Goal: Task Accomplishment & Management: Use online tool/utility

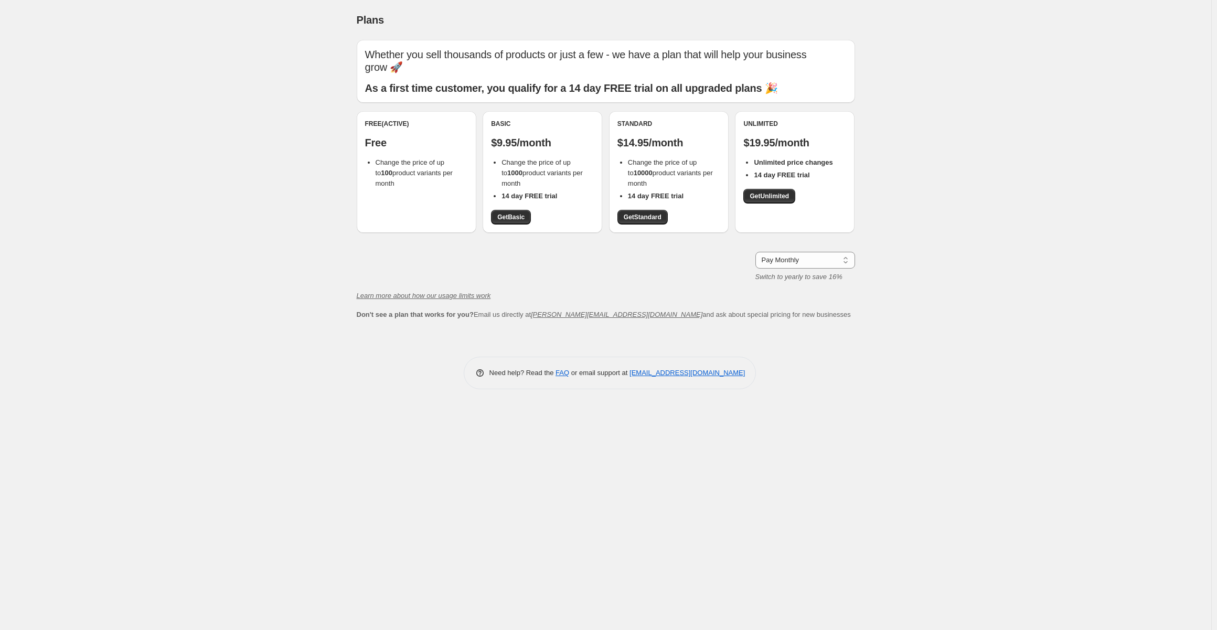
click at [522, 226] on div "Basic $9.95/month Change the price of up to 1000 product variants per month 14 …" at bounding box center [542, 172] width 120 height 122
drag, startPoint x: 515, startPoint y: 217, endPoint x: 610, endPoint y: 309, distance: 132.8
click at [516, 217] on span "Get Basic" at bounding box center [510, 217] width 27 height 8
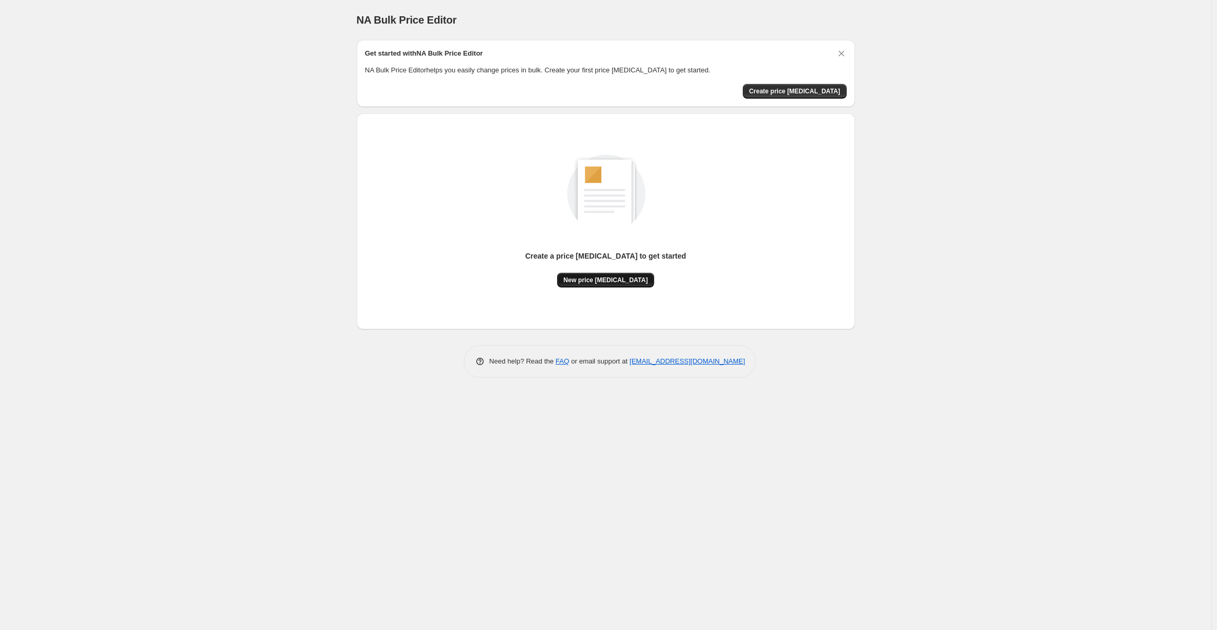
click at [614, 280] on span "New price [MEDICAL_DATA]" at bounding box center [605, 280] width 84 height 8
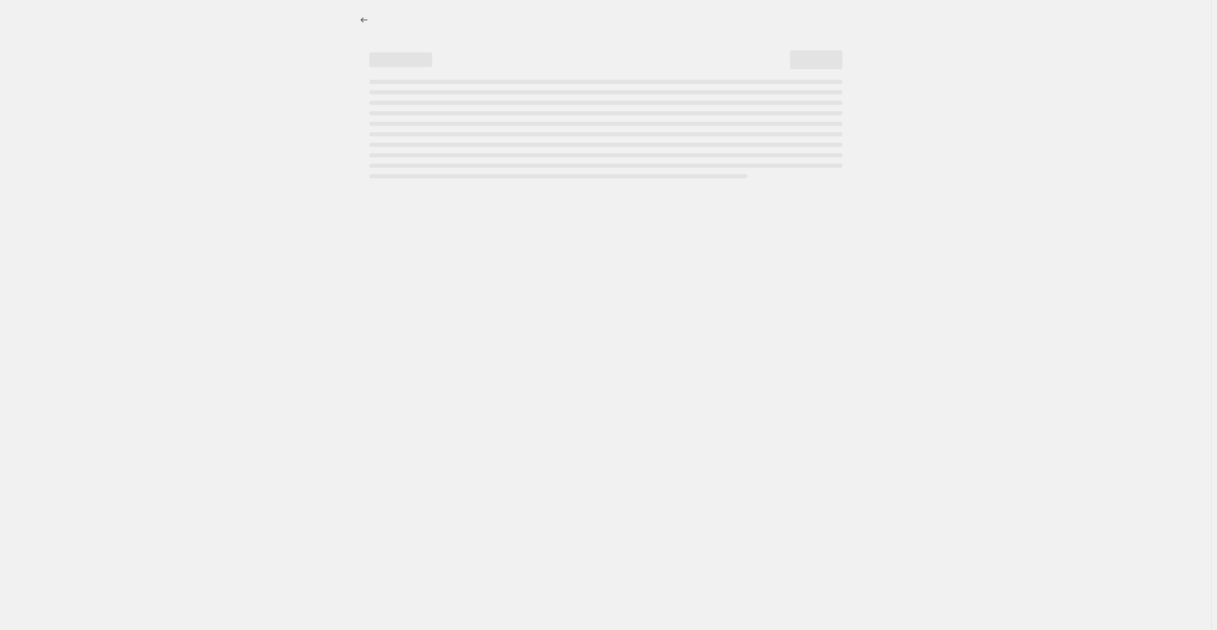
select select "percentage"
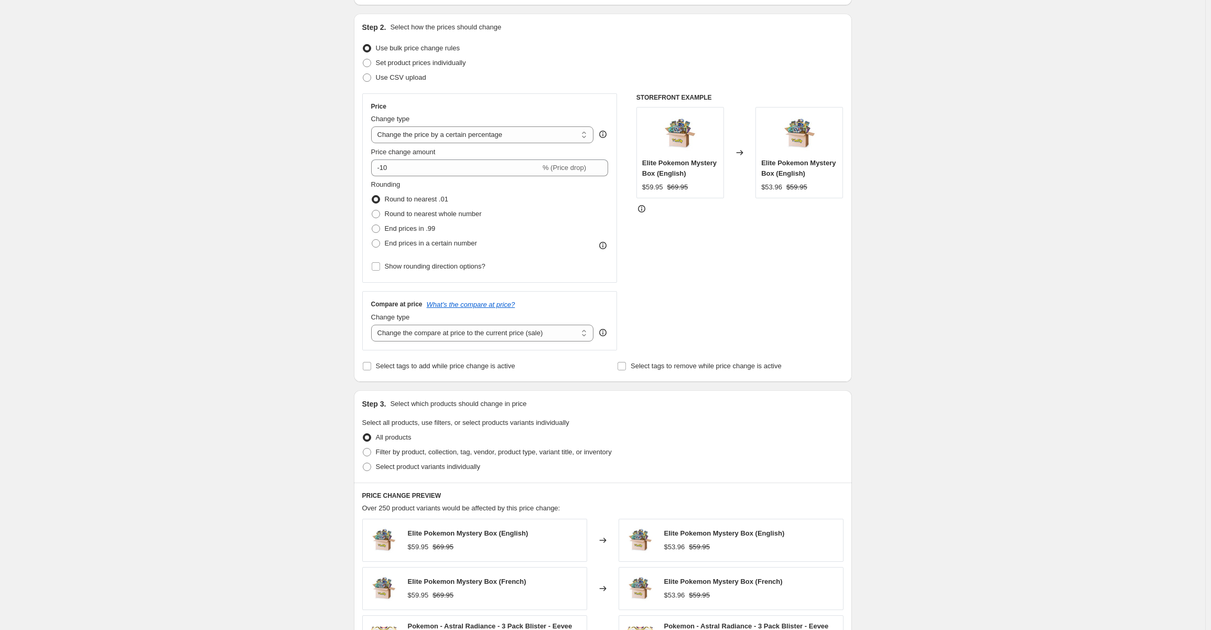
scroll to position [157, 0]
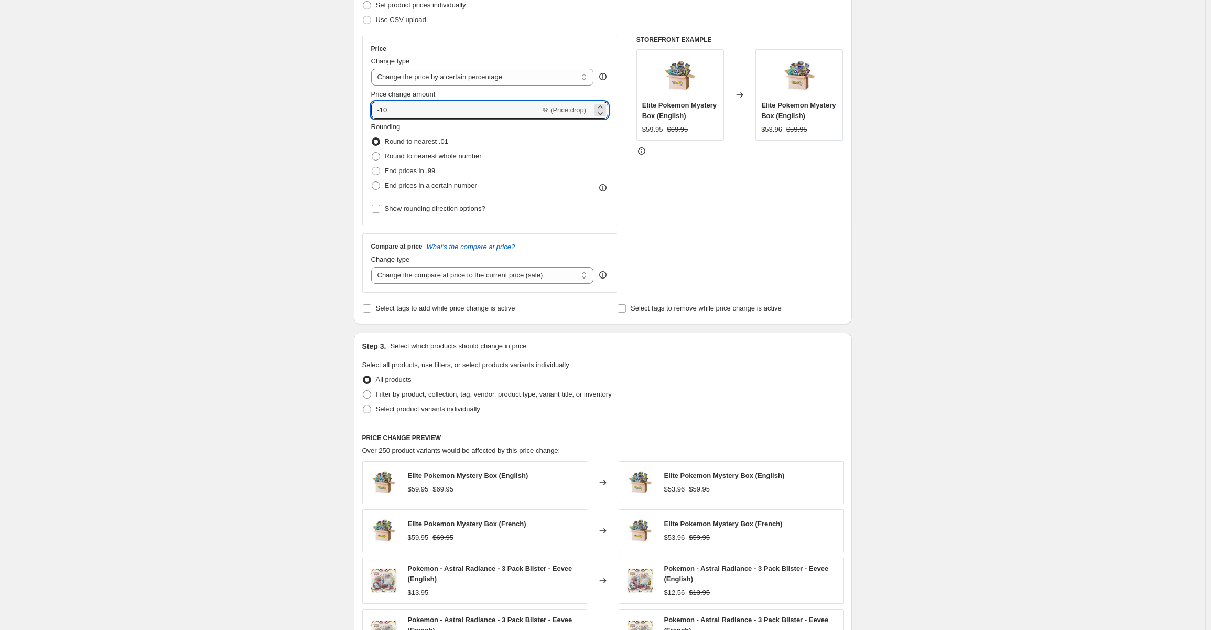
drag, startPoint x: 390, startPoint y: 110, endPoint x: 372, endPoint y: 108, distance: 18.0
click at [373, 107] on input "-10" at bounding box center [455, 110] width 169 height 17
type input "-80"
click at [40, 356] on div "Create new price change job. This page is ready Create new price change job Dra…" at bounding box center [603, 372] width 1206 height 1058
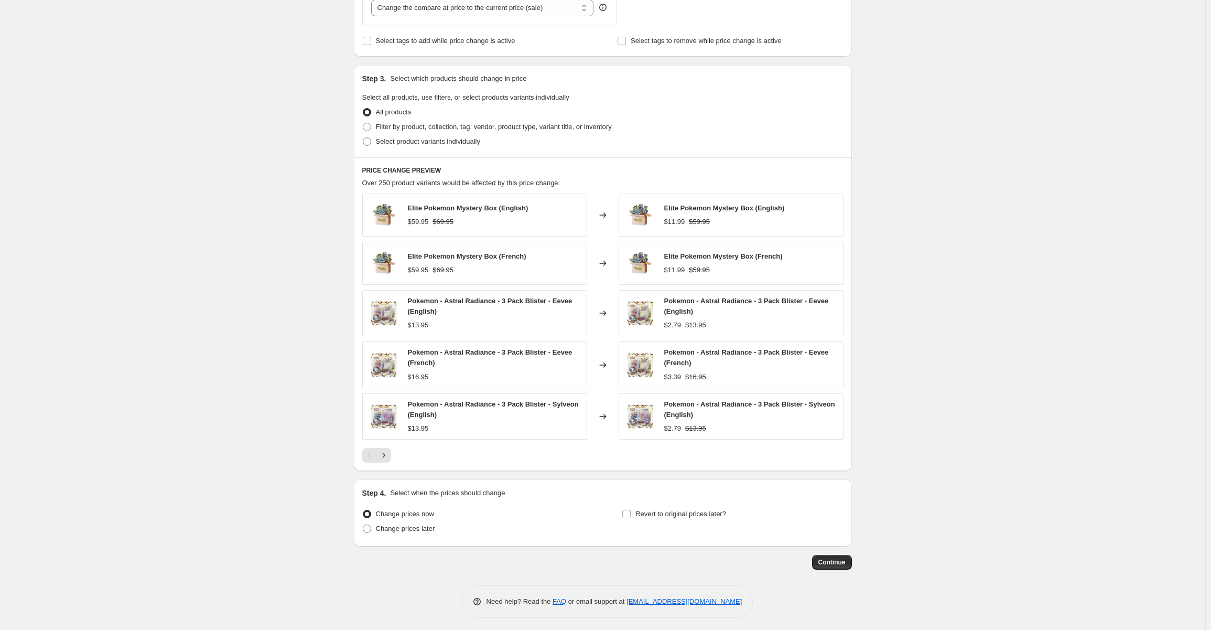
scroll to position [426, 0]
click at [832, 560] on span "Continue" at bounding box center [832, 561] width 27 height 8
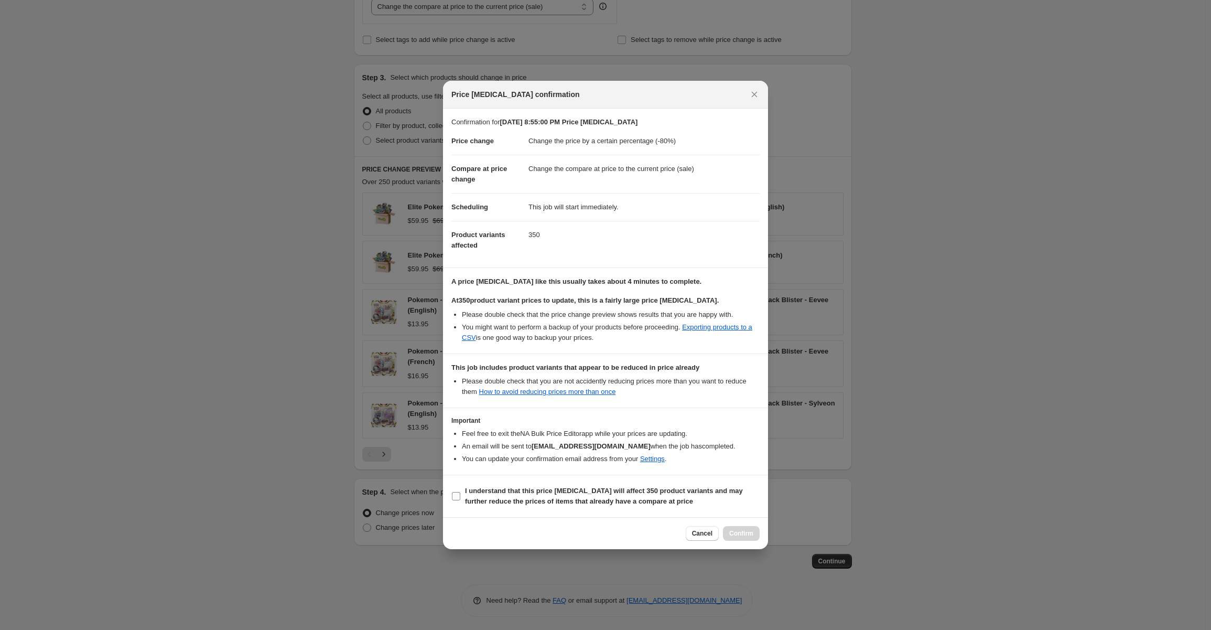
click at [457, 492] on input "I understand that this price change job will affect 350 product variants and ma…" at bounding box center [456, 496] width 8 height 8
checkbox input "true"
click at [746, 535] on span "Confirm" at bounding box center [742, 533] width 24 height 8
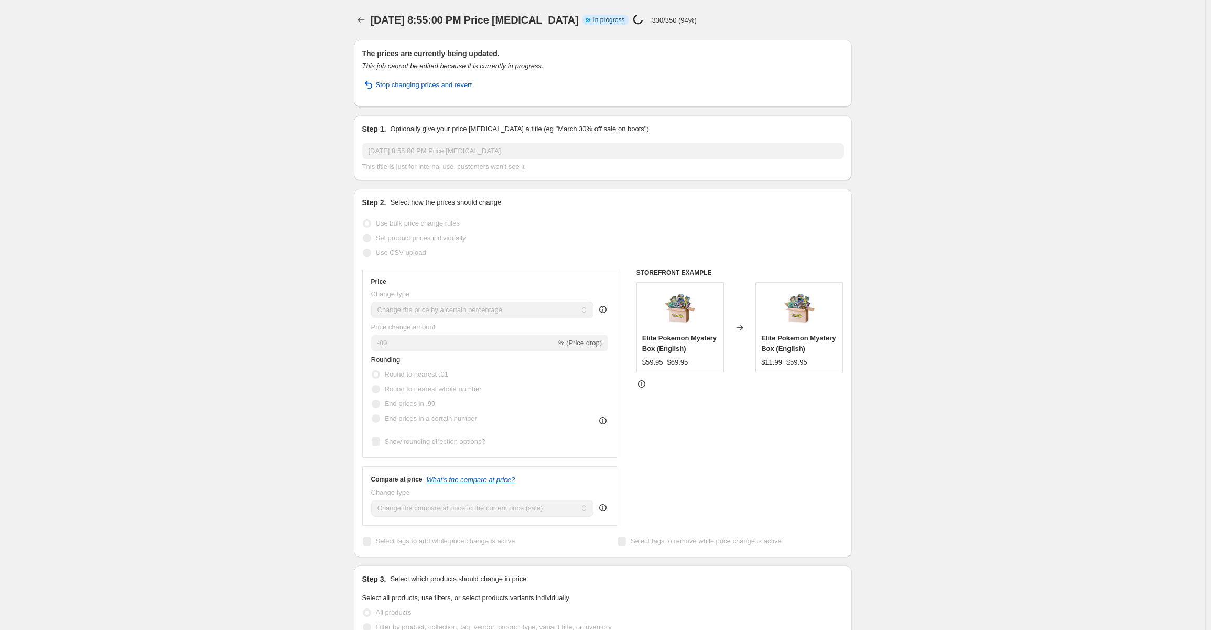
select select "percentage"
